Goal: Task Accomplishment & Management: Complete application form

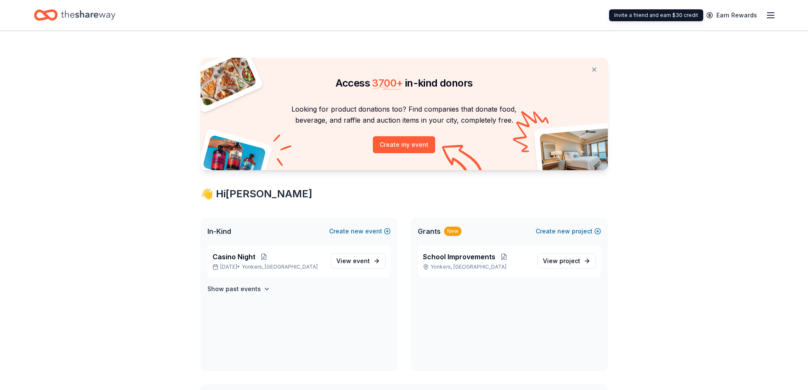
click at [780, 12] on div "Earn Rewards" at bounding box center [404, 15] width 808 height 30
click at [777, 14] on div "Earn Rewards" at bounding box center [404, 15] width 808 height 30
click at [773, 14] on icon "button" at bounding box center [770, 15] width 10 height 10
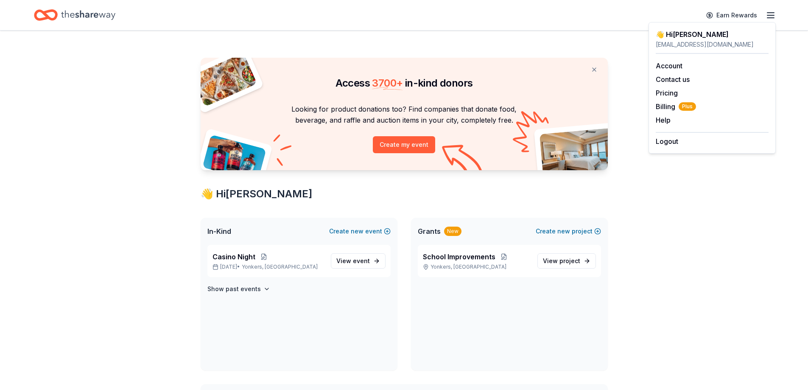
click at [209, 121] on div "Looking for product donations too? Find companies that donate food, beverage, a…" at bounding box center [404, 136] width 407 height 67
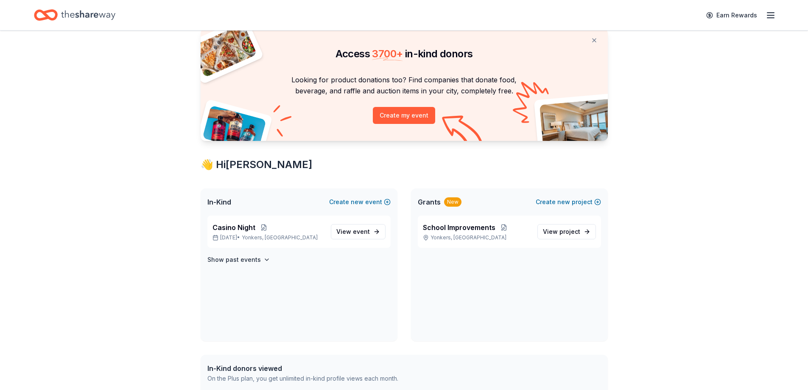
scroll to position [42, 0]
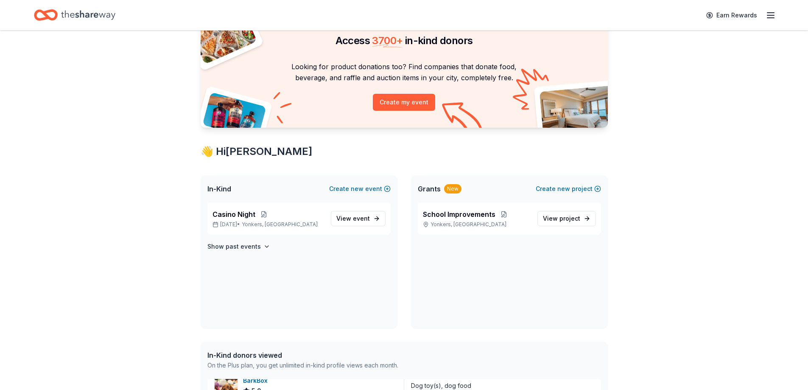
click at [98, 11] on icon "Home" at bounding box center [88, 14] width 54 height 17
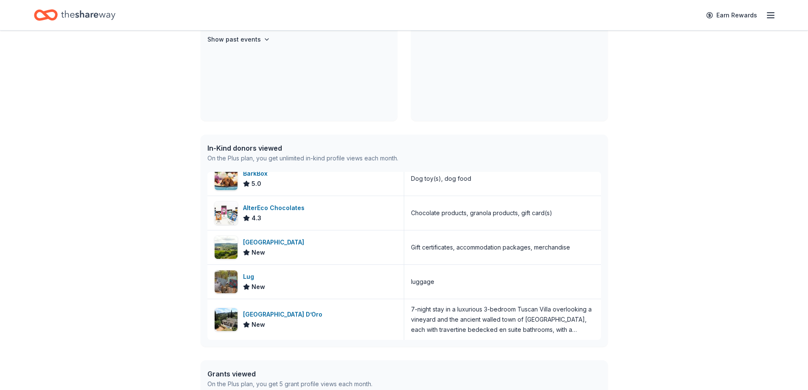
scroll to position [339, 0]
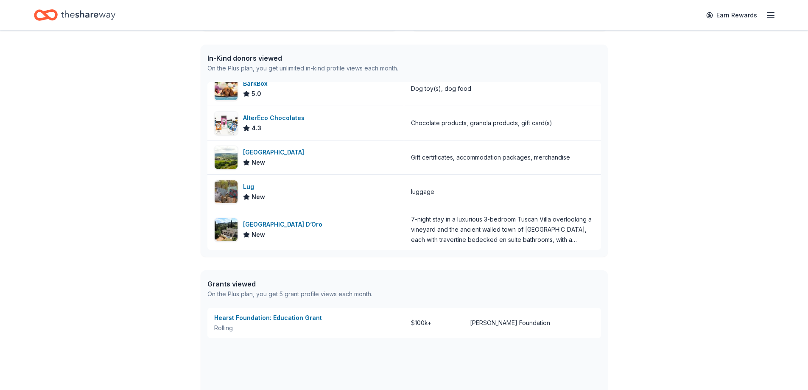
click at [289, 64] on div "On the Plus plan, you get unlimited in-kind profile views each month." at bounding box center [302, 68] width 191 height 10
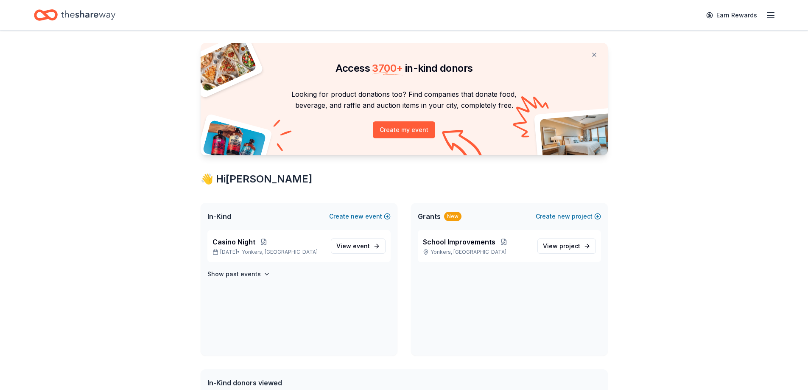
scroll to position [0, 0]
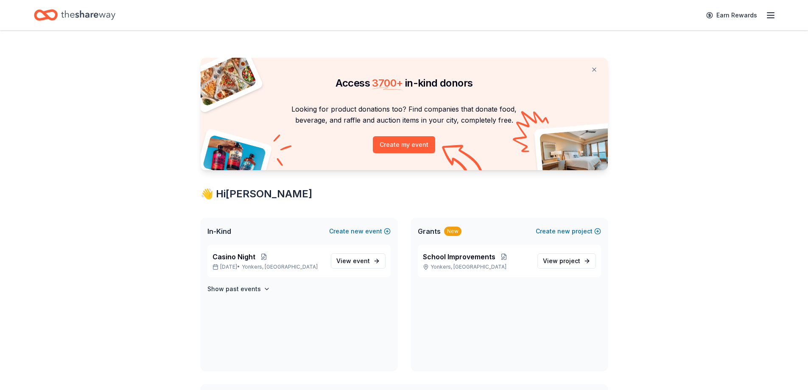
click at [242, 259] on span "Casino Night" at bounding box center [233, 256] width 43 height 10
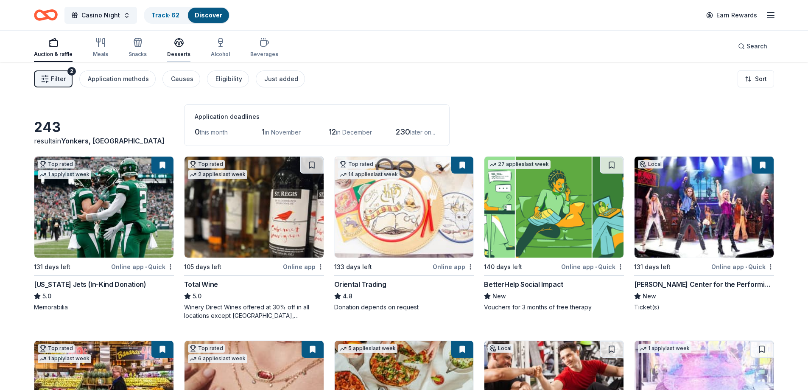
click at [176, 49] on div "Desserts" at bounding box center [178, 47] width 23 height 20
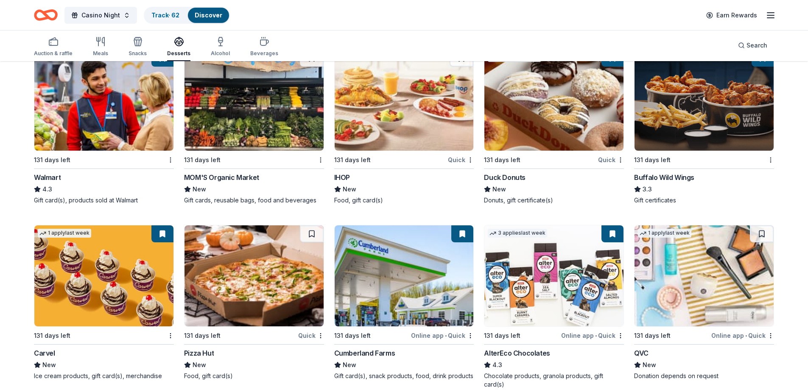
scroll to position [594, 0]
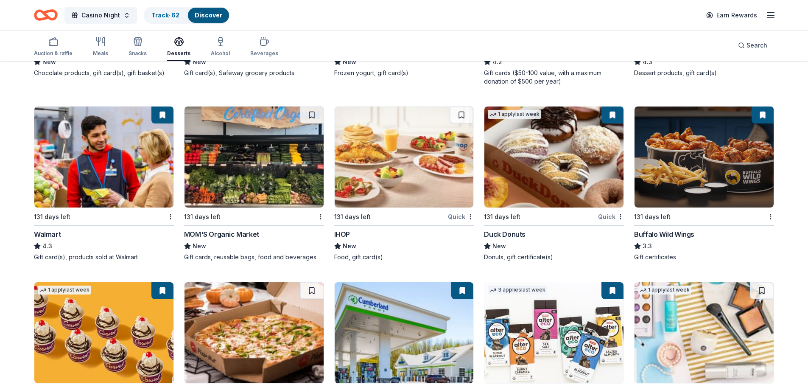
click at [547, 179] on img at bounding box center [553, 156] width 139 height 101
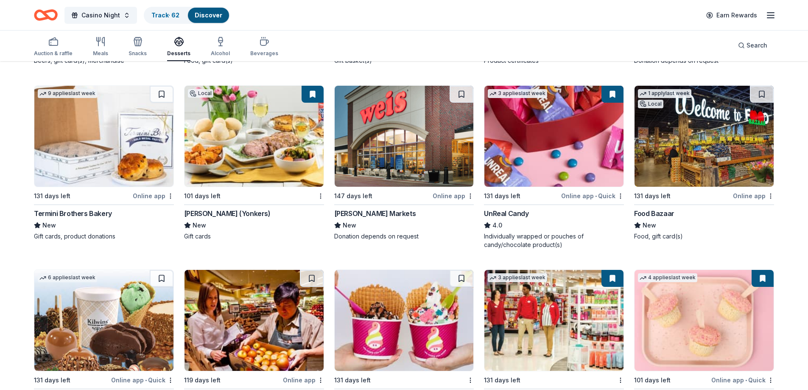
scroll to position [0, 0]
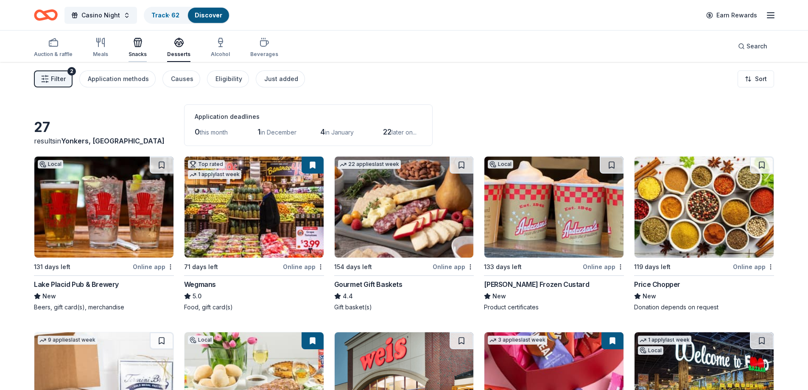
click at [139, 42] on icon "button" at bounding box center [138, 42] width 10 height 10
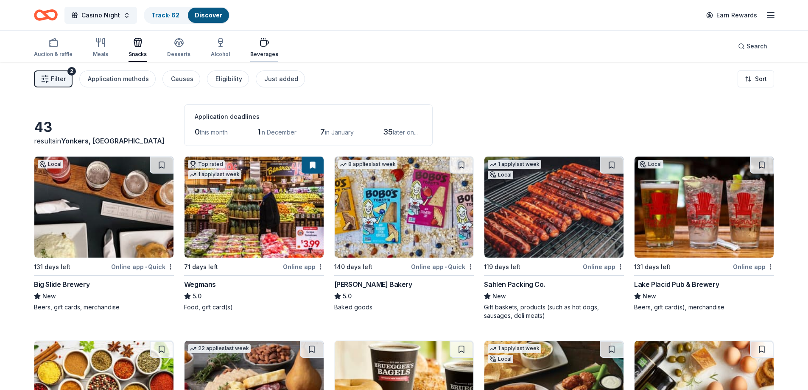
click at [260, 44] on icon "button" at bounding box center [264, 44] width 8 height 6
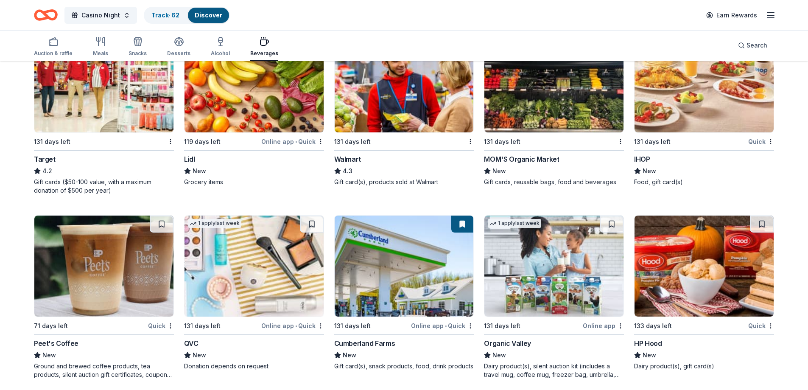
scroll to position [491, 0]
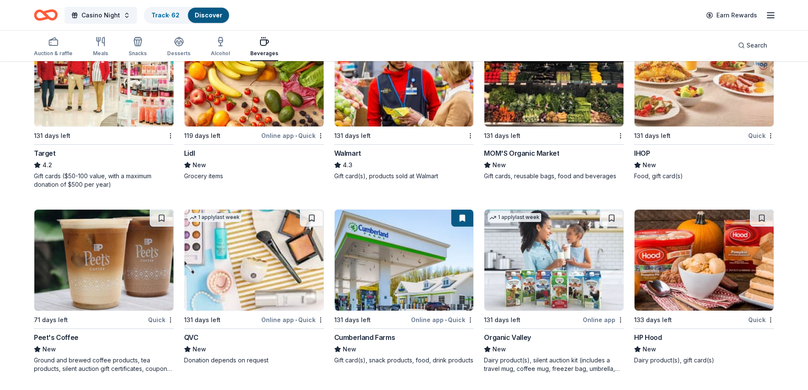
click at [128, 87] on img at bounding box center [103, 75] width 139 height 101
click at [49, 46] on icon "button" at bounding box center [53, 41] width 10 height 10
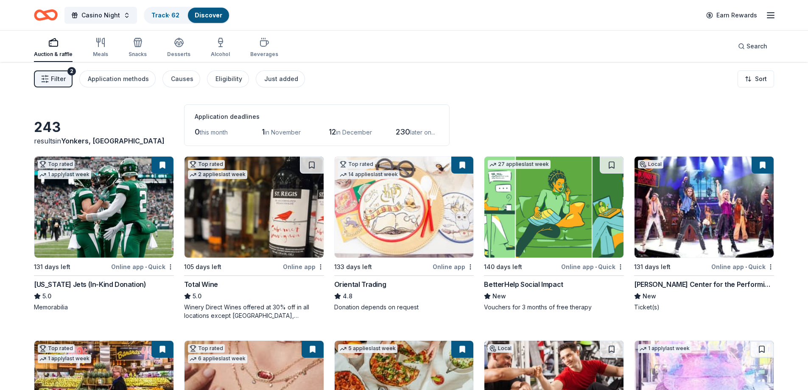
click at [126, 166] on img at bounding box center [103, 206] width 139 height 101
click at [52, 42] on icon "button" at bounding box center [53, 42] width 10 height 10
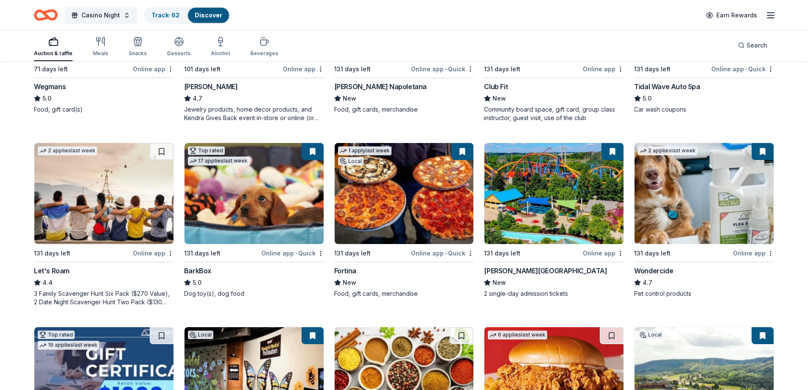
scroll to position [424, 0]
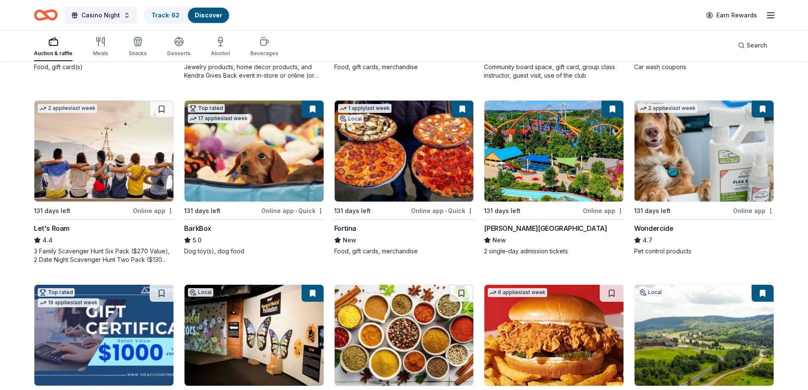
click at [575, 161] on img at bounding box center [553, 150] width 139 height 101
click at [48, 46] on icon "button" at bounding box center [53, 41] width 10 height 10
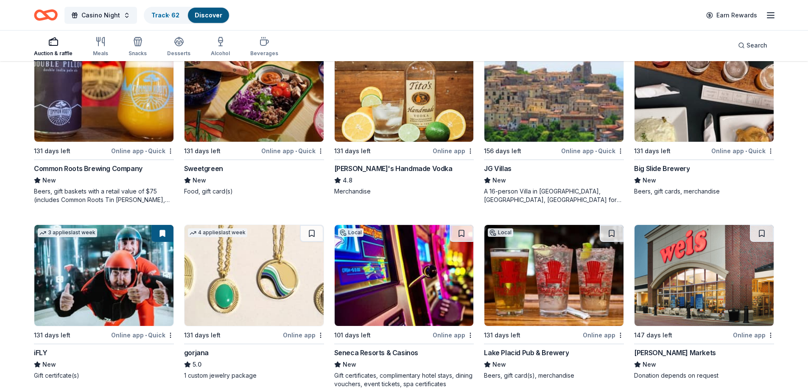
scroll to position [1654, 0]
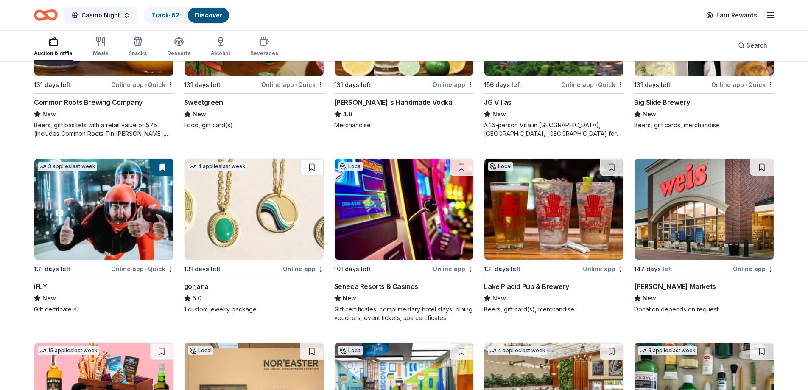
click at [103, 211] on img at bounding box center [103, 209] width 139 height 101
click at [751, 37] on button "Search" at bounding box center [752, 45] width 43 height 17
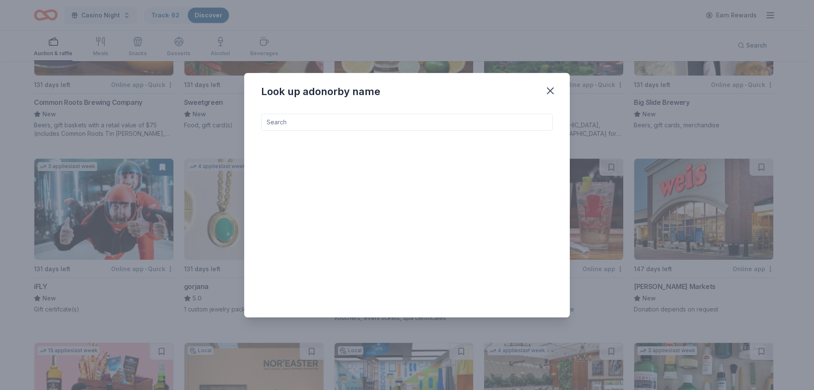
click at [282, 122] on input at bounding box center [407, 122] width 292 height 17
type input "top of the rock"
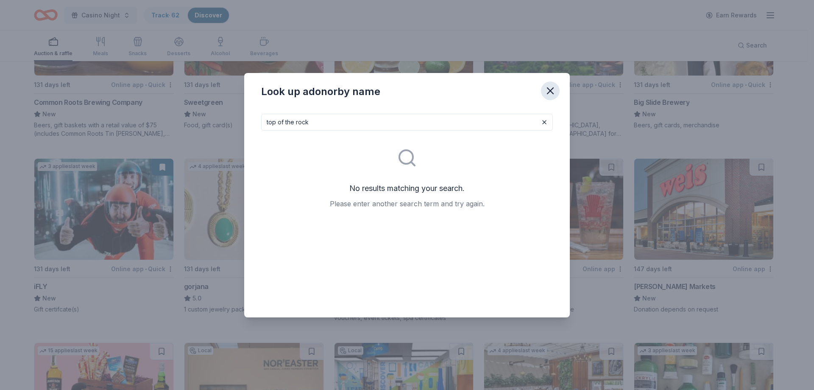
click at [549, 91] on icon "button" at bounding box center [550, 91] width 12 height 12
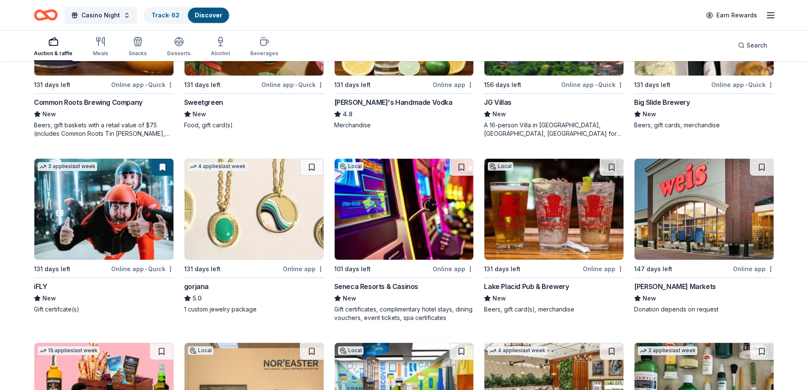
scroll to position [1527, 0]
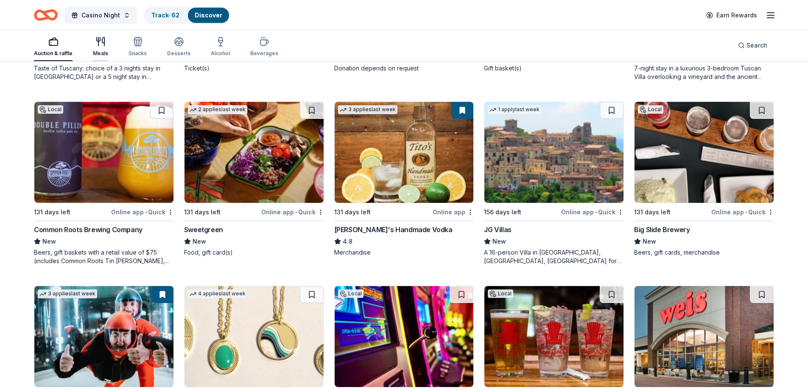
click at [101, 44] on icon "button" at bounding box center [100, 41] width 10 height 10
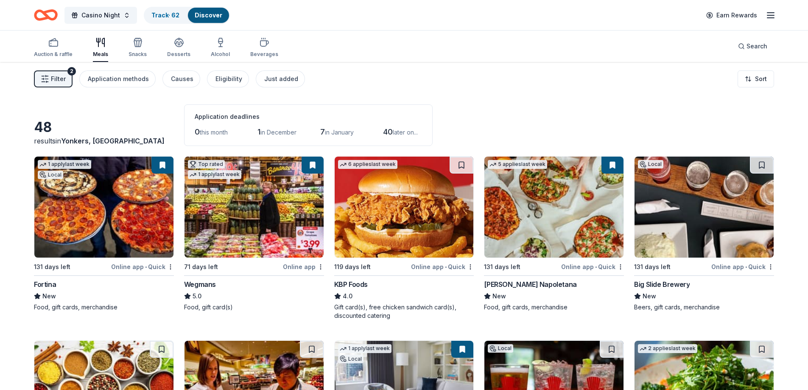
click at [104, 195] on img at bounding box center [103, 206] width 139 height 101
click at [121, 197] on img at bounding box center [103, 206] width 139 height 101
click at [262, 47] on icon "button" at bounding box center [264, 42] width 10 height 10
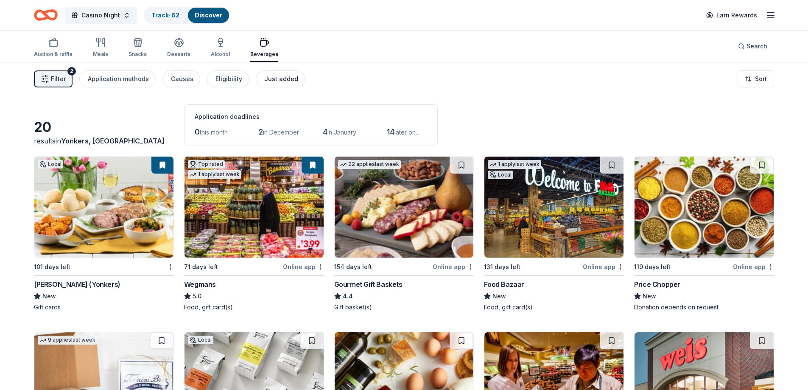
click at [274, 78] on div "Just added" at bounding box center [281, 79] width 34 height 10
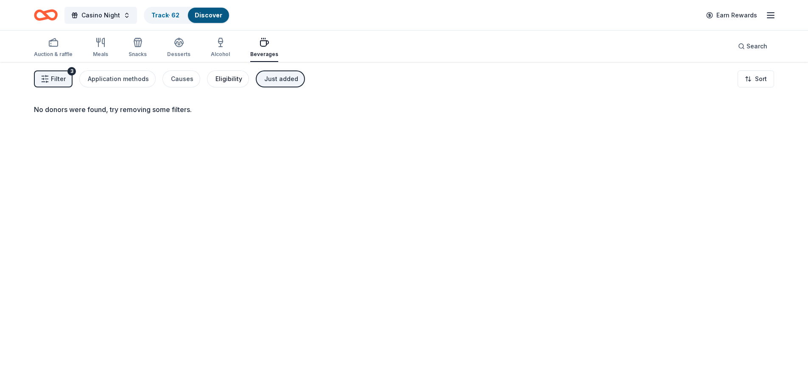
click at [223, 78] on div "Eligibility" at bounding box center [228, 79] width 27 height 10
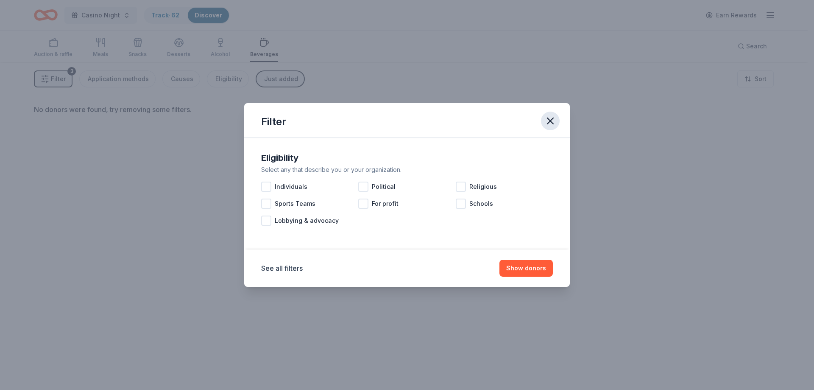
click at [557, 120] on button "button" at bounding box center [550, 121] width 19 height 19
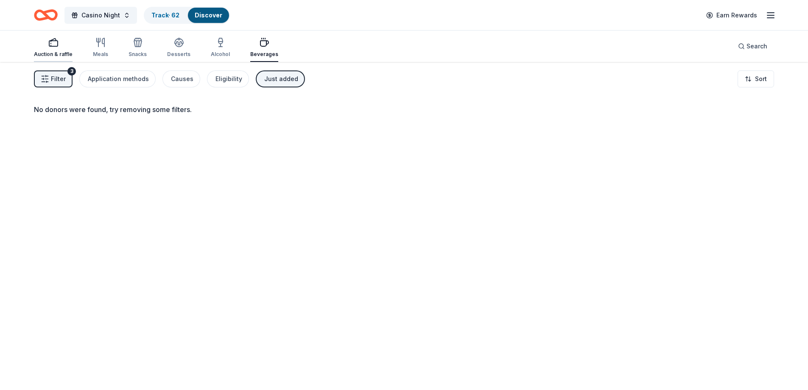
click at [53, 46] on rect "button" at bounding box center [53, 44] width 8 height 6
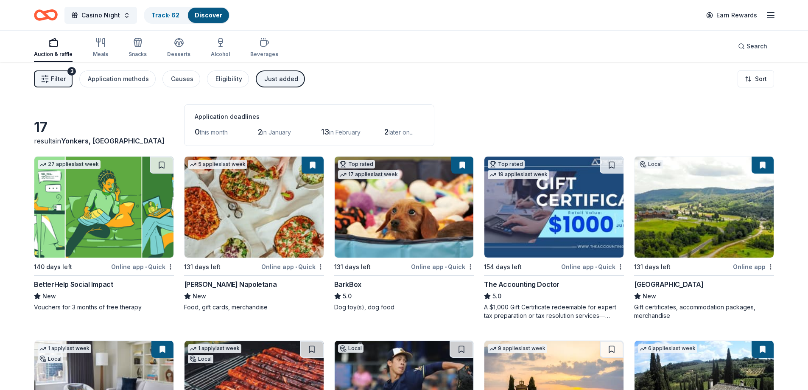
click at [274, 221] on img at bounding box center [253, 206] width 139 height 101
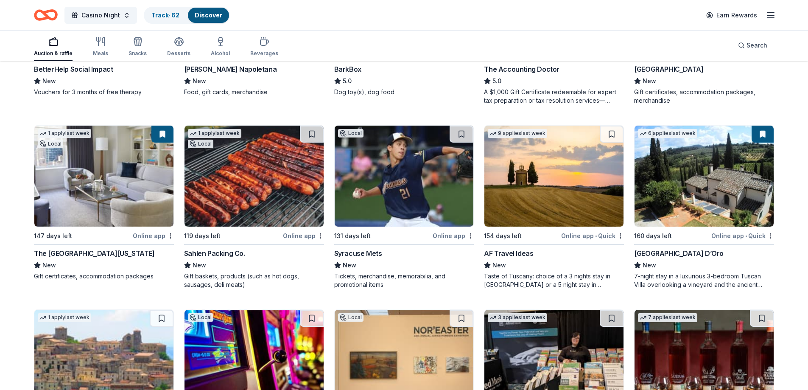
scroll to position [202, 0]
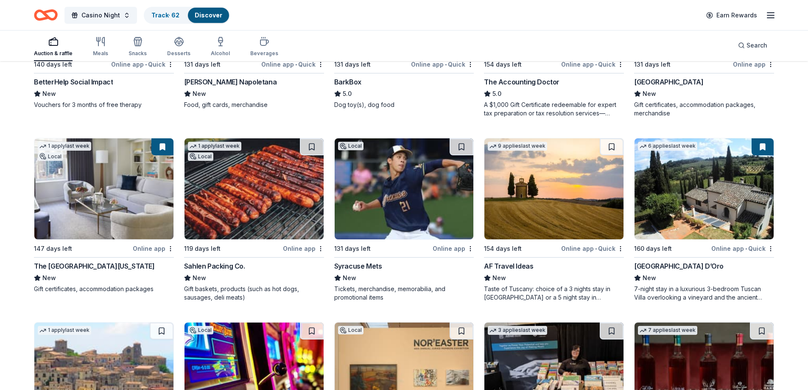
click at [257, 187] on img at bounding box center [253, 188] width 139 height 101
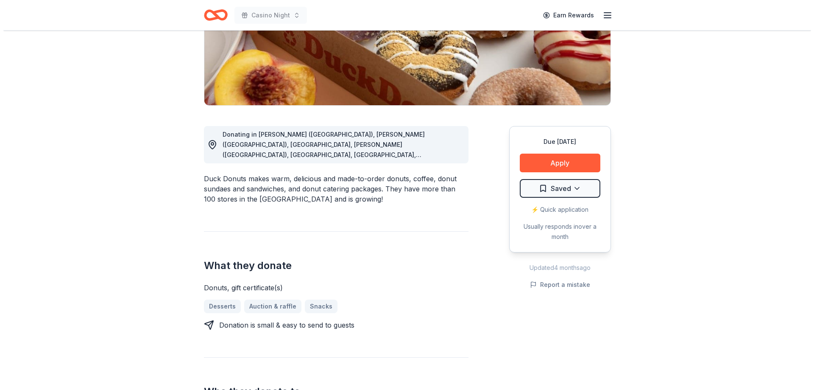
scroll to position [170, 0]
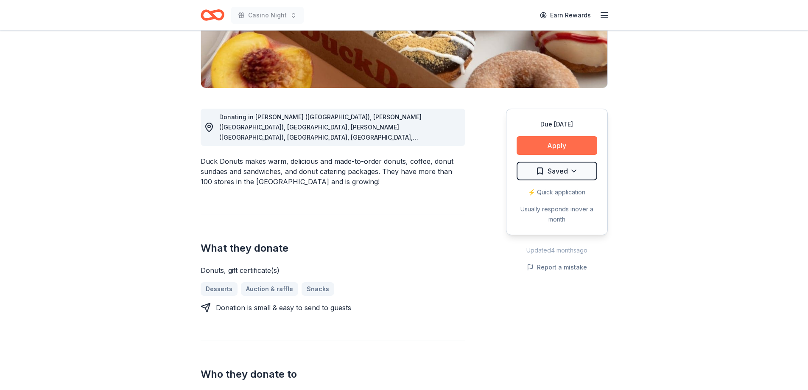
click at [569, 143] on button "Apply" at bounding box center [556, 145] width 81 height 19
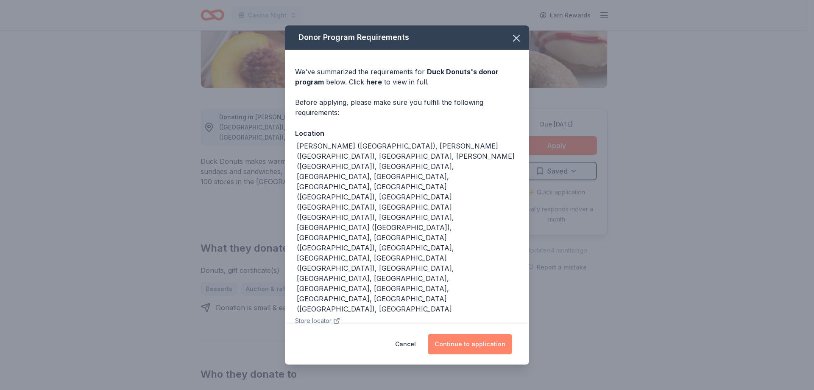
click at [452, 334] on button "Continue to application" at bounding box center [470, 344] width 84 height 20
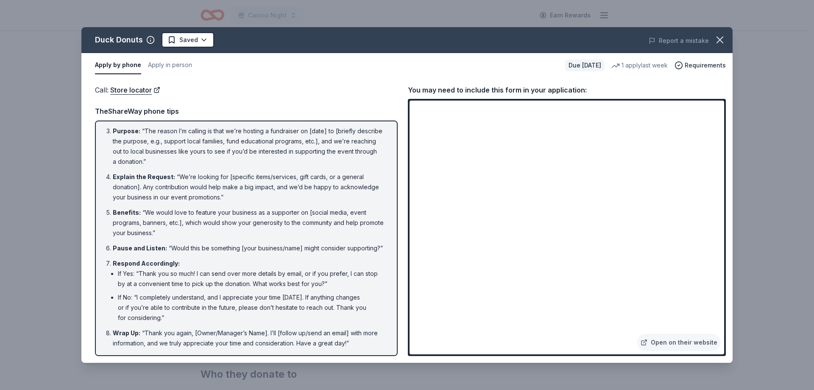
scroll to position [0, 0]
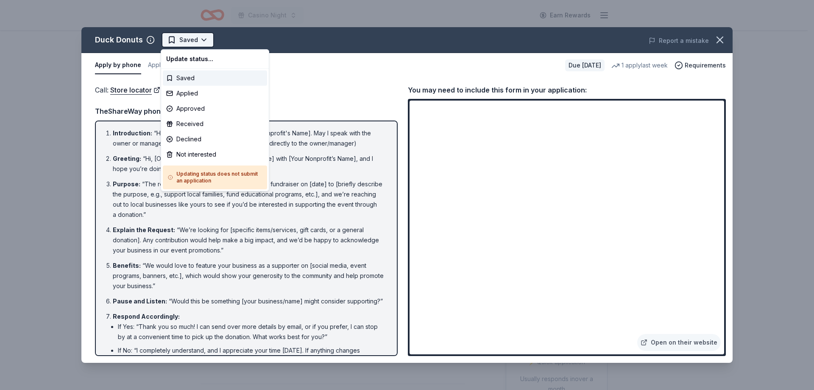
click at [202, 40] on html "Casino Night Earn Rewards Due in 131 days Share Duck Donuts New 1 apply last we…" at bounding box center [407, 195] width 814 height 390
click at [198, 93] on div "Applied" at bounding box center [215, 93] width 104 height 15
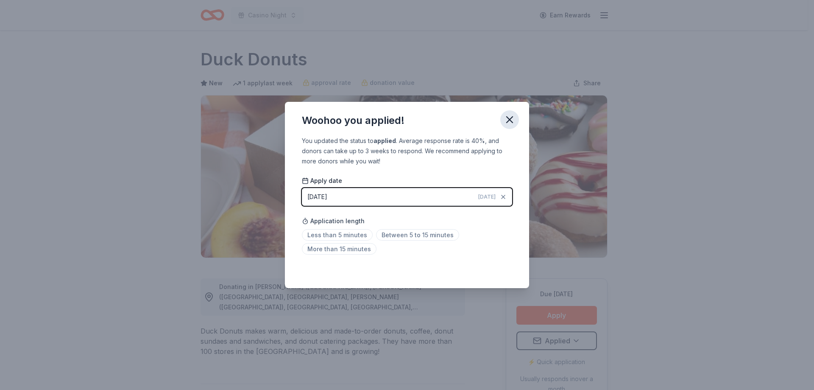
click at [509, 118] on icon "button" at bounding box center [510, 120] width 12 height 12
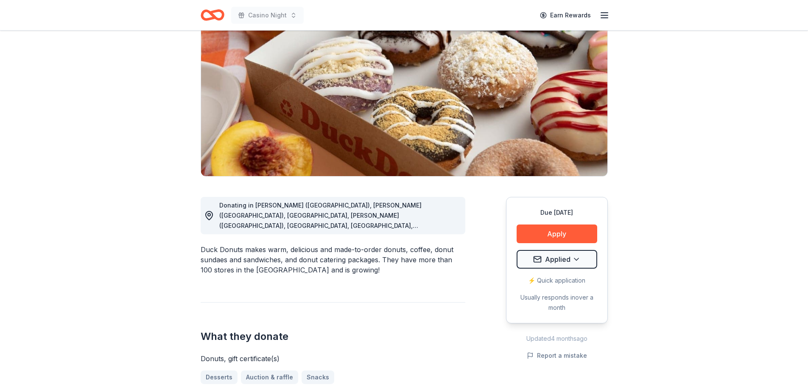
scroll to position [170, 0]
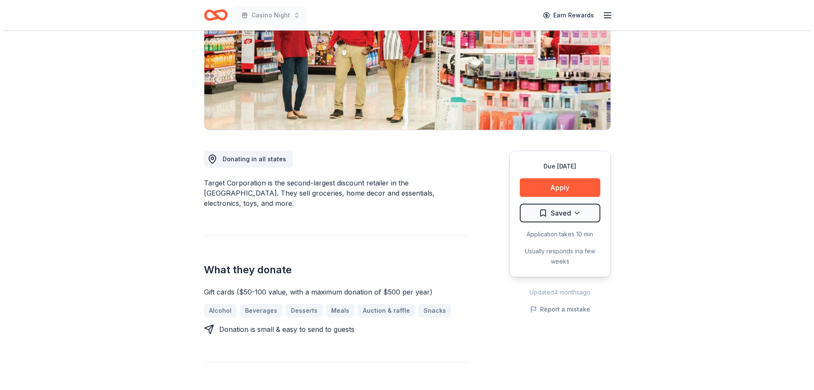
scroll to position [170, 0]
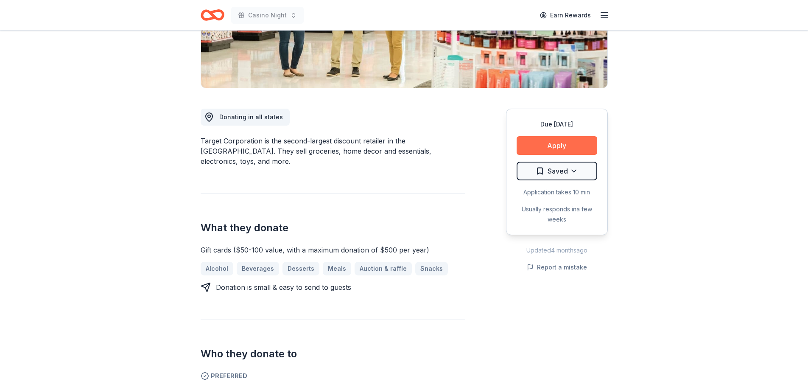
click at [551, 140] on button "Apply" at bounding box center [556, 145] width 81 height 19
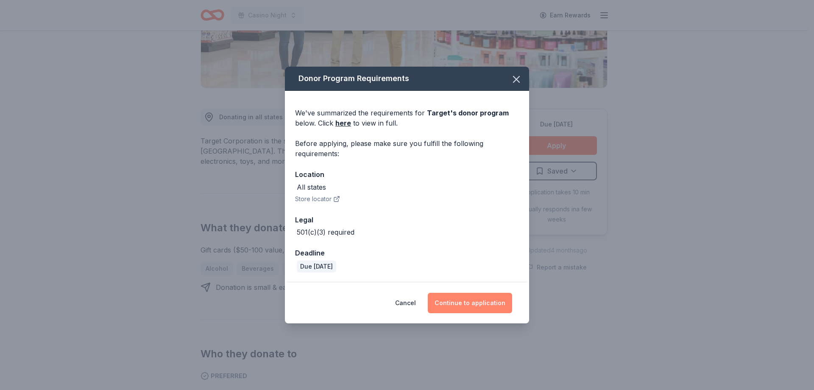
click at [471, 302] on button "Continue to application" at bounding box center [470, 303] width 84 height 20
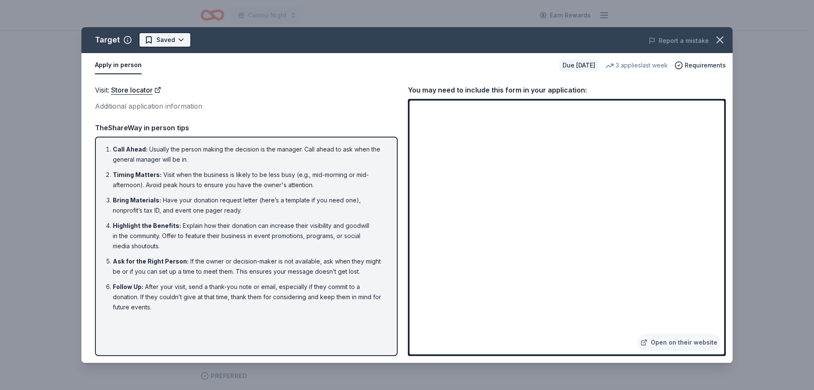
click at [178, 41] on html "Casino Night Earn Rewards Due in 131 days Share Target 4.2 • 24 reviews 3 appli…" at bounding box center [407, 25] width 814 height 390
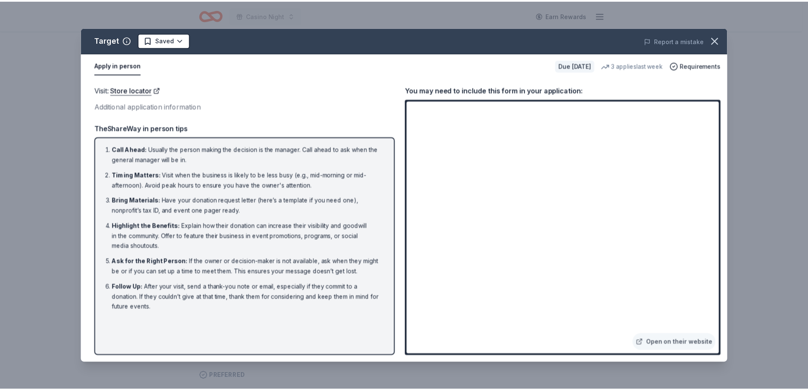
scroll to position [0, 0]
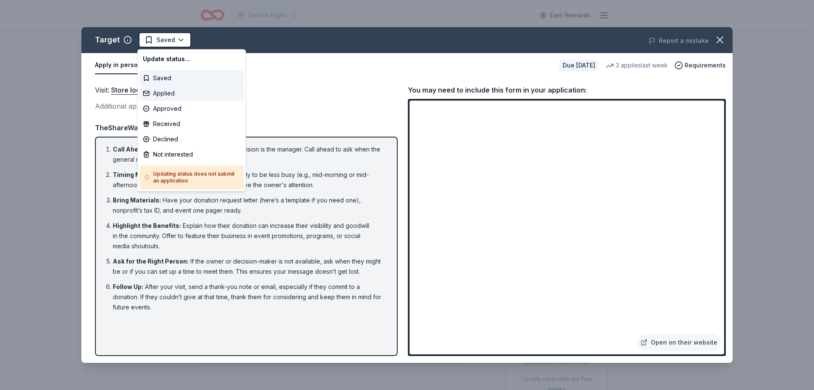
click at [180, 93] on div "Applied" at bounding box center [192, 93] width 104 height 15
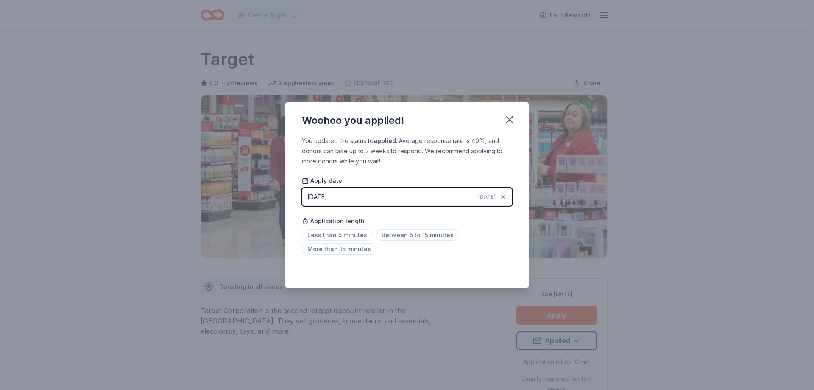
click at [696, 94] on div "Woohoo you applied! You updated the status to applied . Average response rate i…" at bounding box center [407, 195] width 814 height 390
click at [511, 124] on icon "button" at bounding box center [510, 120] width 12 height 12
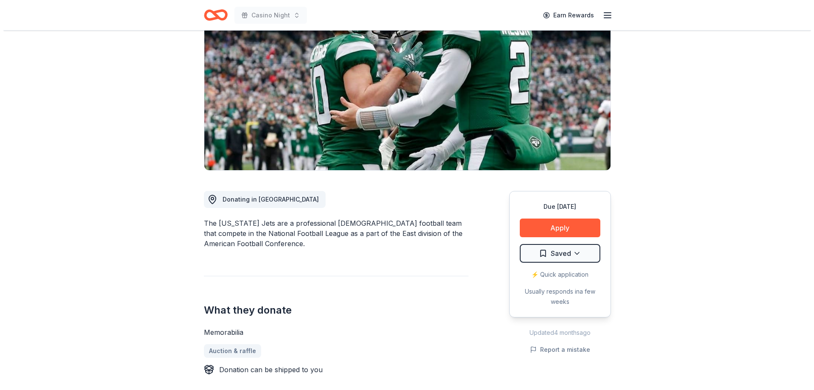
scroll to position [212, 0]
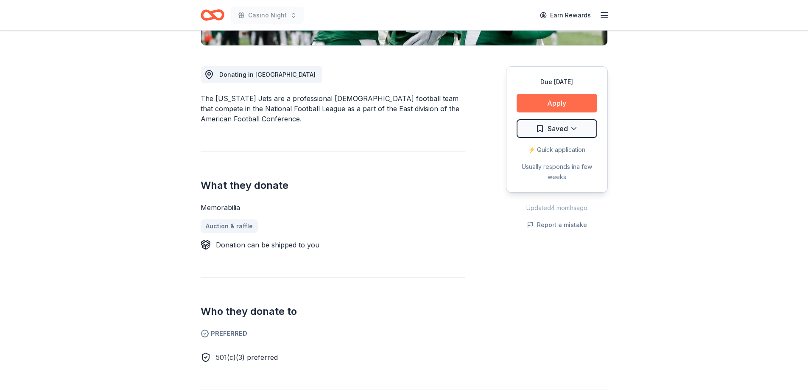
click at [550, 98] on button "Apply" at bounding box center [556, 103] width 81 height 19
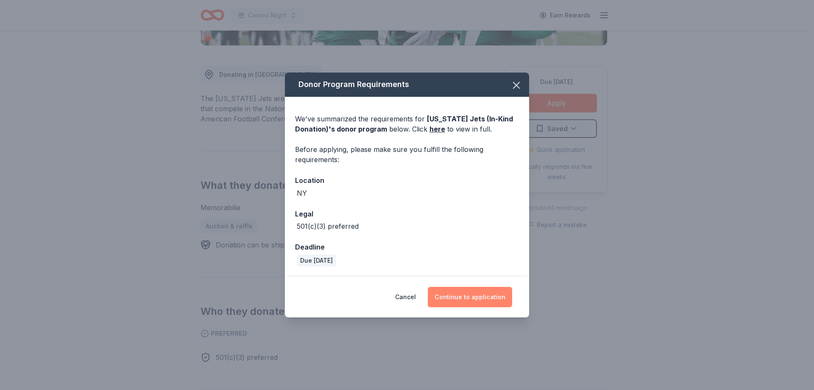
click at [472, 299] on button "Continue to application" at bounding box center [470, 297] width 84 height 20
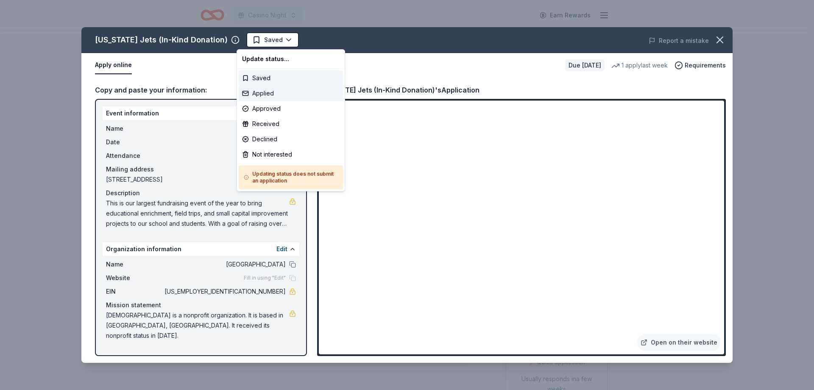
click at [264, 90] on div "Applied" at bounding box center [291, 93] width 104 height 15
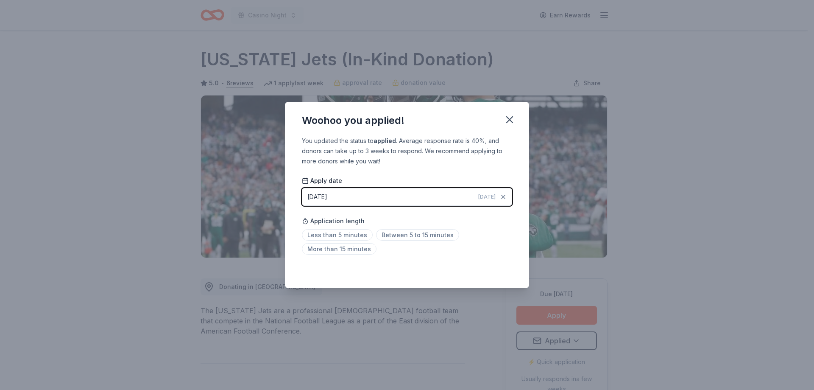
click at [696, 151] on div "Woohoo you applied! You updated the status to applied . Average response rate i…" at bounding box center [407, 195] width 814 height 390
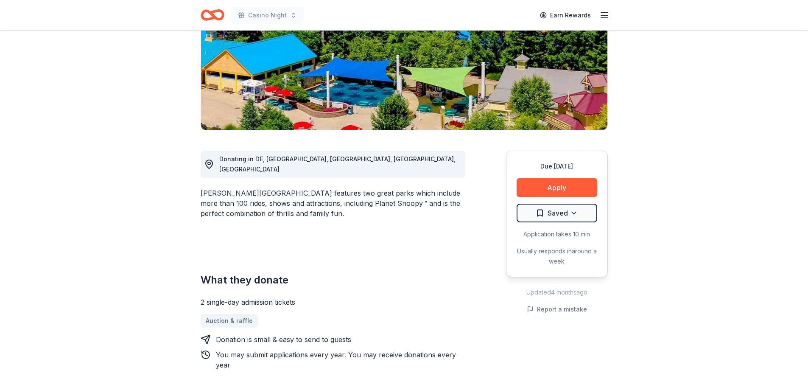
scroll to position [127, 0]
click at [565, 187] on button "Apply" at bounding box center [556, 188] width 81 height 19
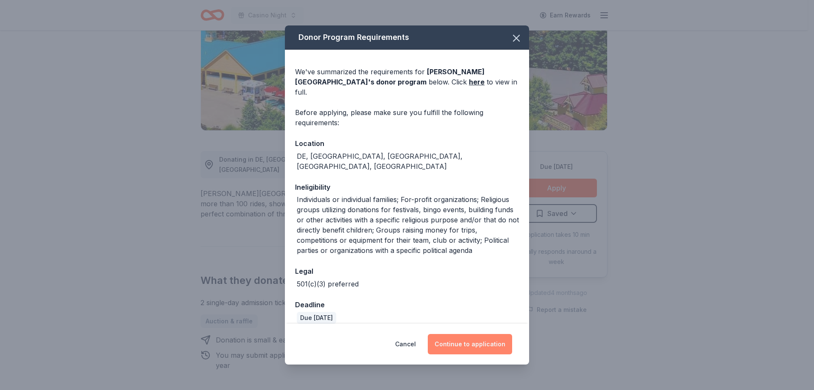
click at [490, 346] on button "Continue to application" at bounding box center [470, 344] width 84 height 20
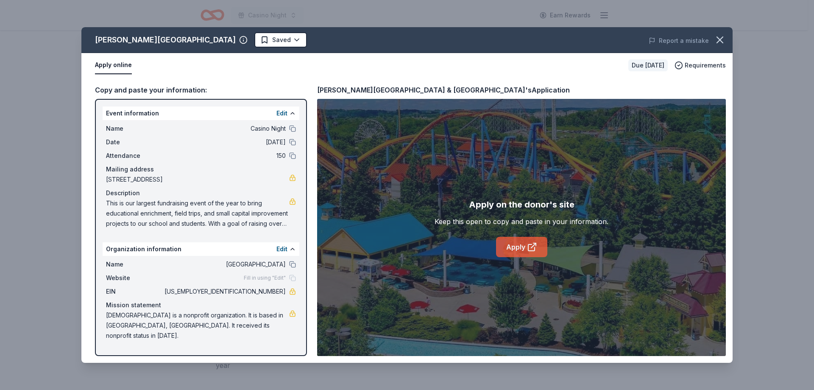
click at [521, 249] on link "Apply" at bounding box center [521, 247] width 51 height 20
click at [509, 242] on link "Apply" at bounding box center [521, 247] width 51 height 20
click at [723, 39] on icon "button" at bounding box center [720, 40] width 12 height 12
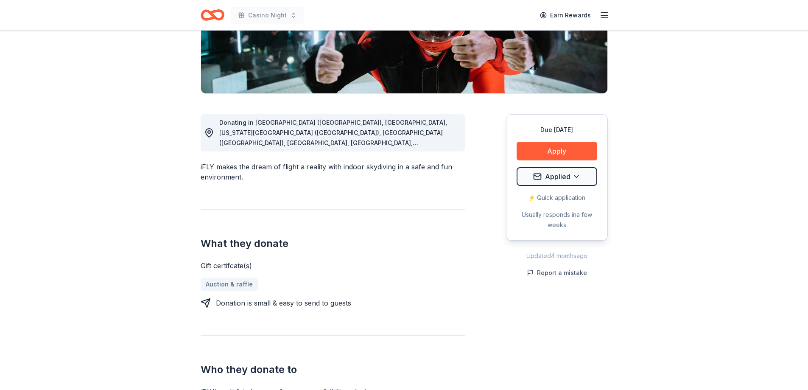
scroll to position [170, 0]
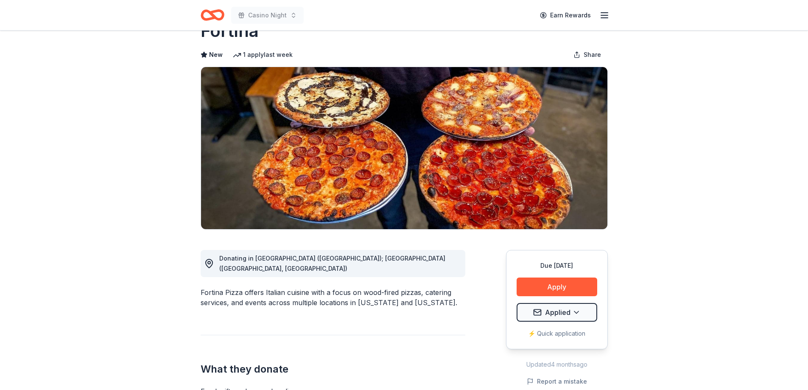
scroll to position [42, 0]
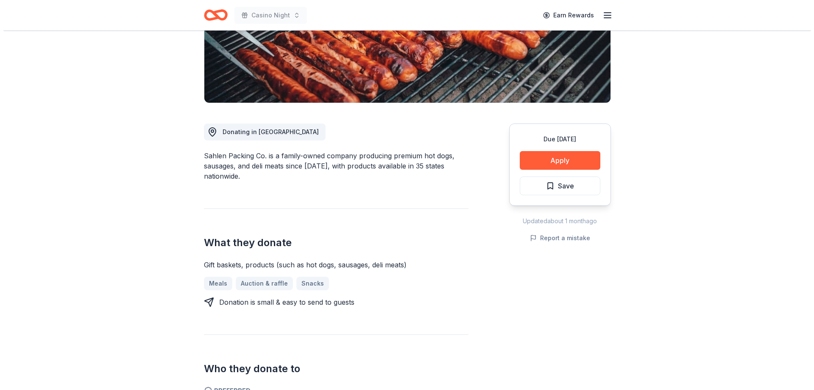
scroll to position [170, 0]
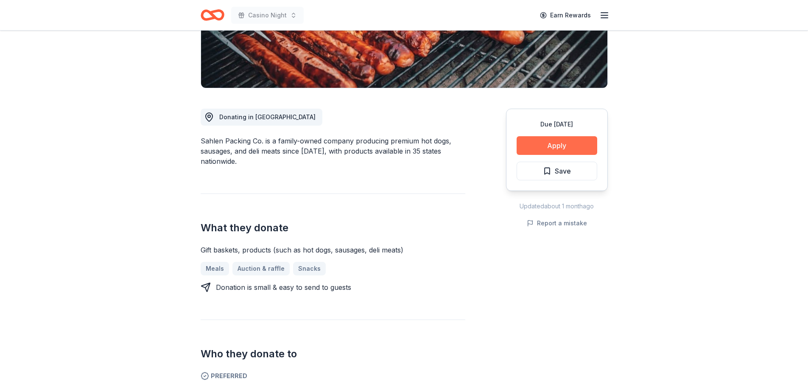
click at [554, 144] on button "Apply" at bounding box center [556, 145] width 81 height 19
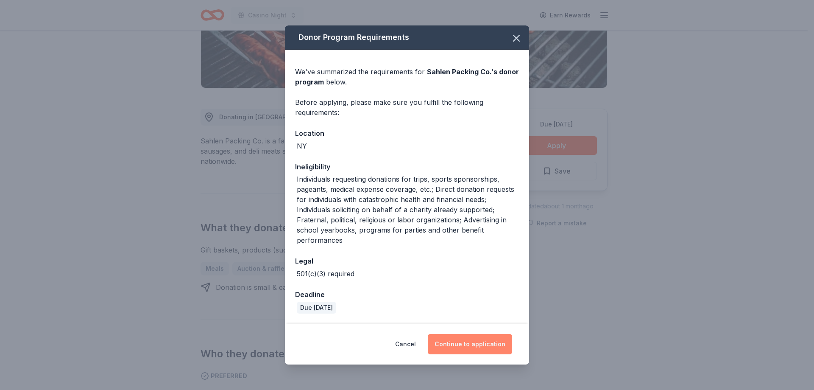
click at [455, 340] on button "Continue to application" at bounding box center [470, 344] width 84 height 20
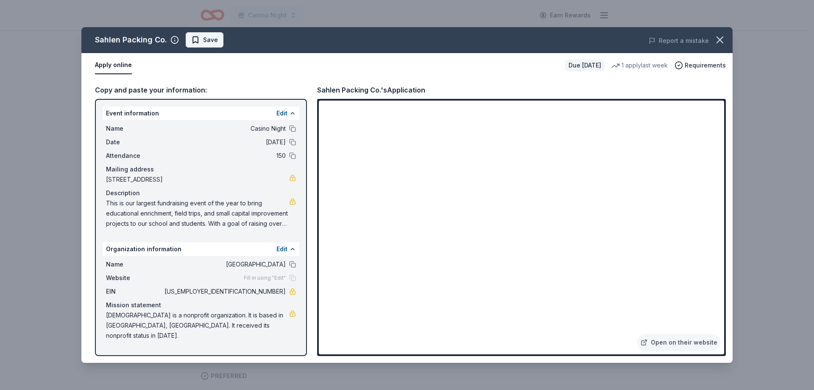
click at [195, 42] on span "Save" at bounding box center [204, 40] width 27 height 10
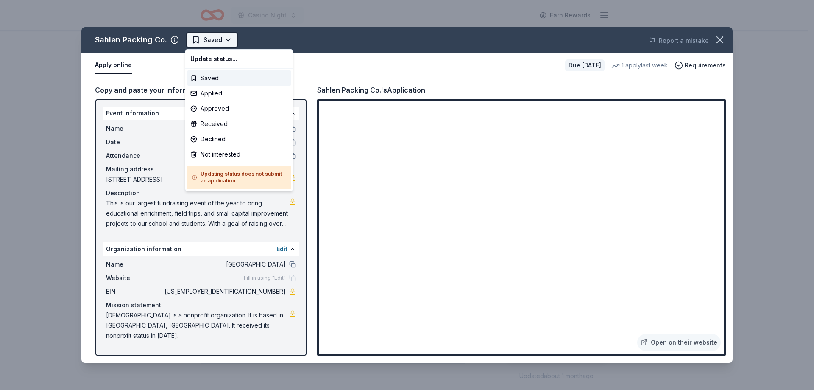
click at [207, 42] on html "Casino Night Earn Rewards Due [DATE] Share Sahlen Packing Co. New 1 apply last …" at bounding box center [407, 195] width 814 height 390
click at [214, 89] on div "Applied" at bounding box center [239, 93] width 104 height 15
